Goal: Check status: Check status

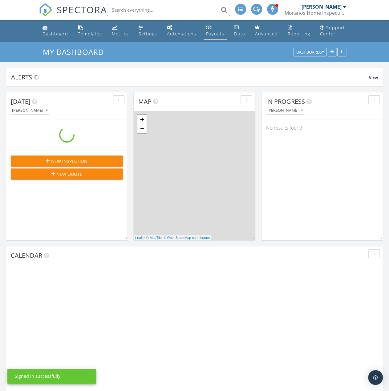
click at [211, 29] on link "Payouts" at bounding box center [215, 31] width 23 height 18
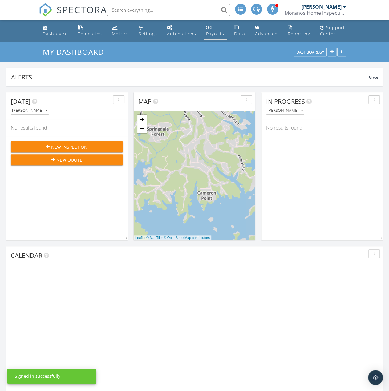
scroll to position [694, 399]
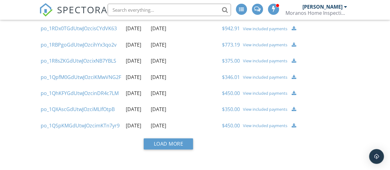
scroll to position [463, 0]
click at [255, 47] on div "View included payments" at bounding box center [265, 44] width 45 height 5
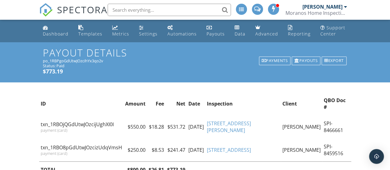
scroll to position [13, 0]
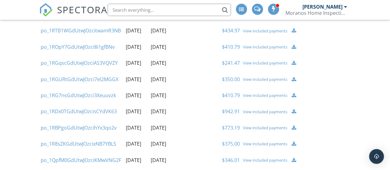
scroll to position [278, 0]
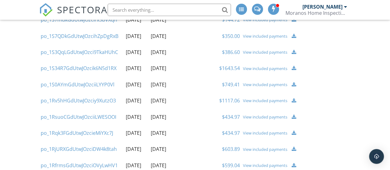
scroll to position [124, 0]
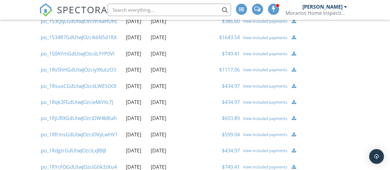
click at [257, 40] on div "View included payments" at bounding box center [265, 37] width 45 height 5
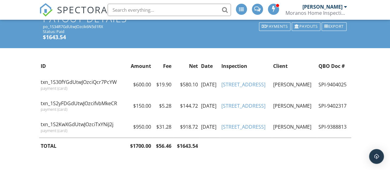
scroll to position [40, 0]
